Goal: Navigation & Orientation: Find specific page/section

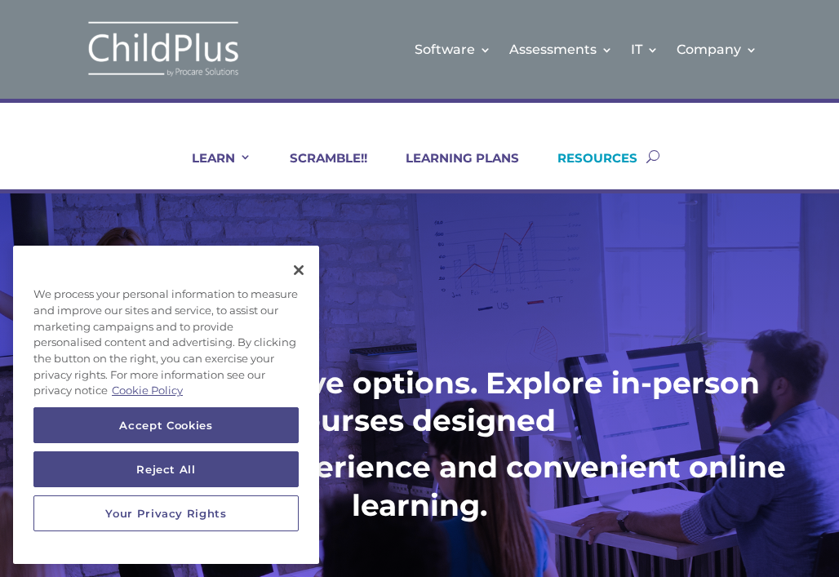
click at [585, 156] on link "RESOURCES" at bounding box center [587, 169] width 100 height 39
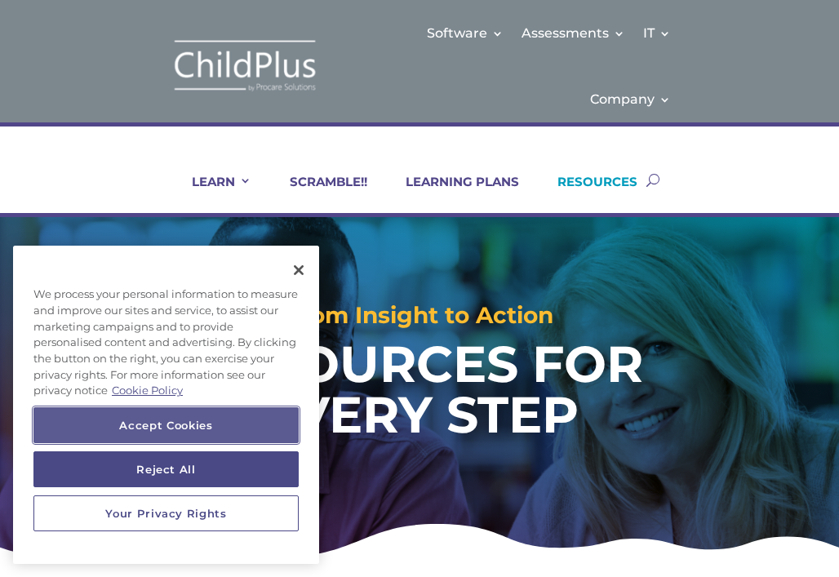
click at [176, 425] on button "Accept Cookies" at bounding box center [165, 425] width 265 height 36
